Goal: Register for event/course

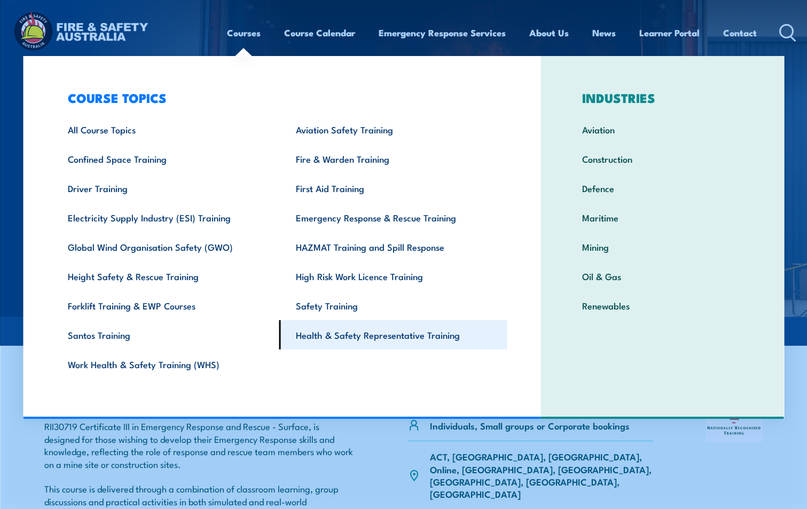
click at [364, 338] on link "Health & Safety Representative Training" at bounding box center [393, 334] width 228 height 29
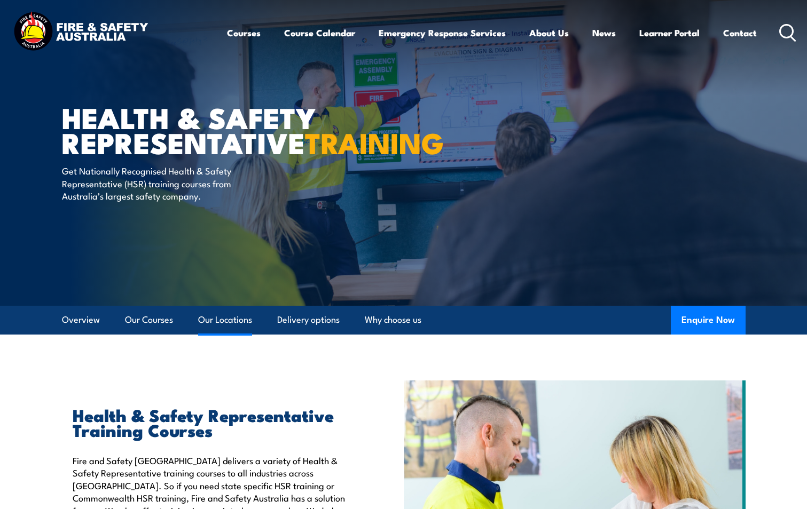
click at [220, 317] on link "Our Locations" at bounding box center [225, 320] width 54 height 28
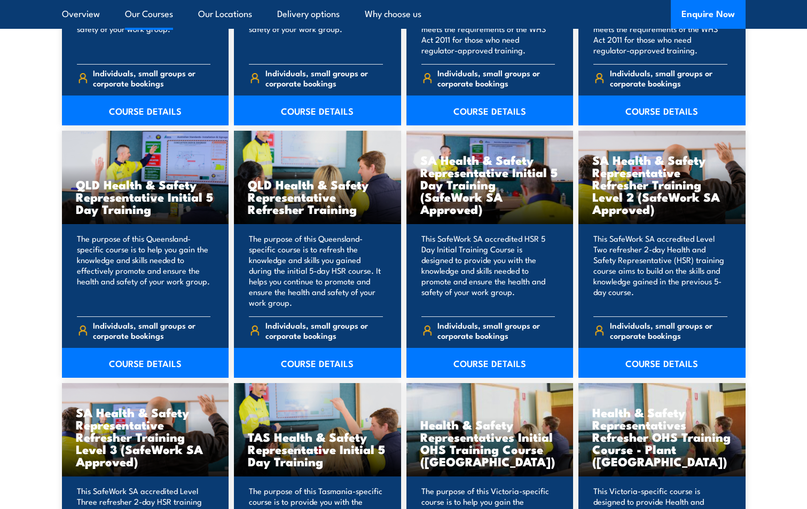
scroll to position [1346, 0]
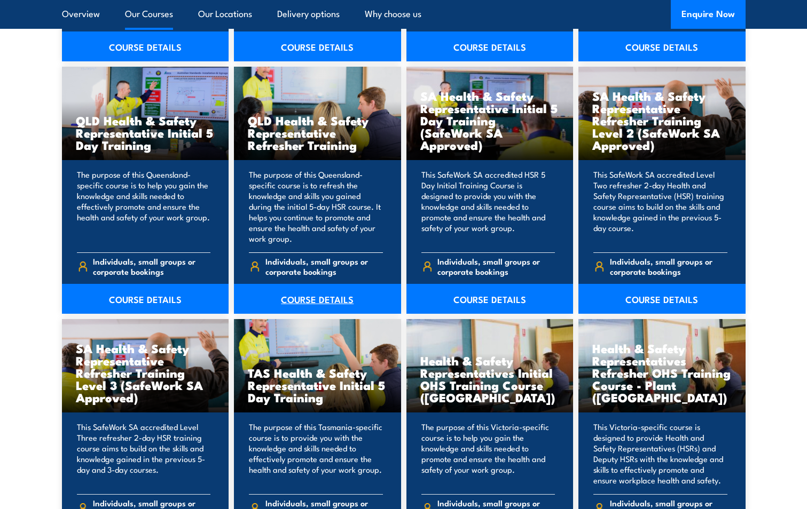
click at [309, 294] on link "COURSE DETAILS" at bounding box center [317, 299] width 167 height 30
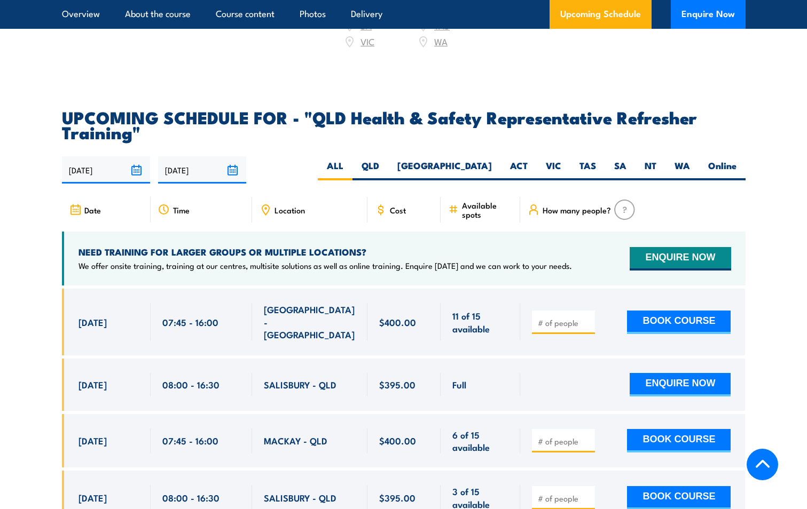
scroll to position [1762, 0]
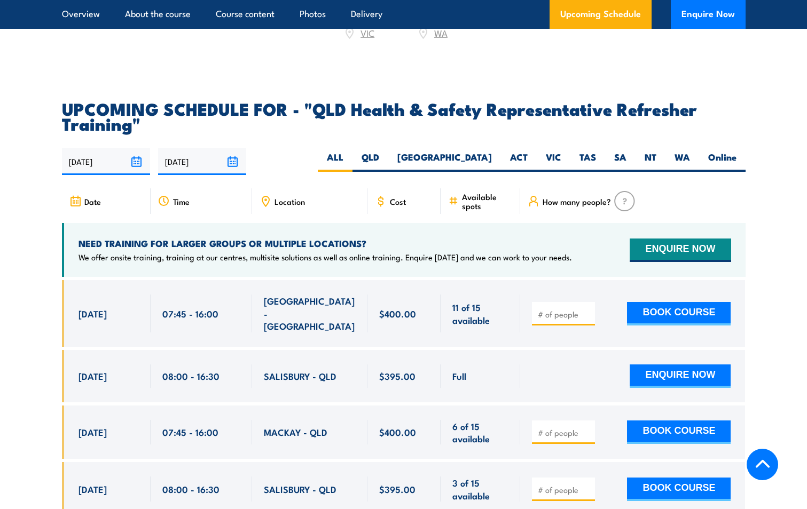
click at [266, 206] on icon at bounding box center [265, 201] width 7 height 10
click at [388, 170] on label "QLD" at bounding box center [370, 161] width 36 height 21
click at [386, 158] on input "QLD" at bounding box center [382, 154] width 7 height 7
radio input "true"
